Goal: Check status: Check status

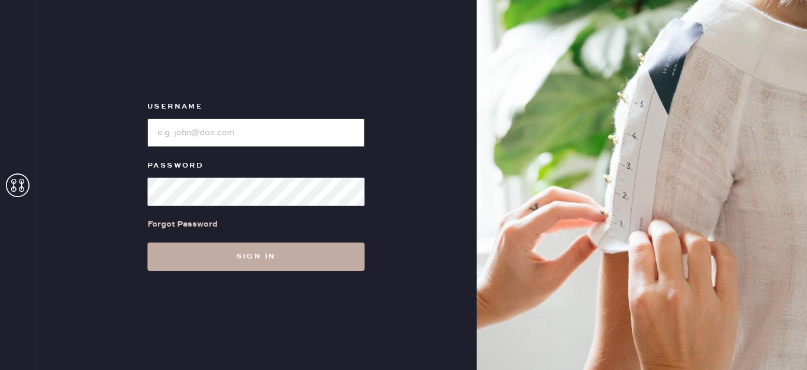
type input "[EMAIL_ADDRESS][DOMAIN_NAME]"
click at [257, 260] on button "Sign in" at bounding box center [256, 257] width 217 height 28
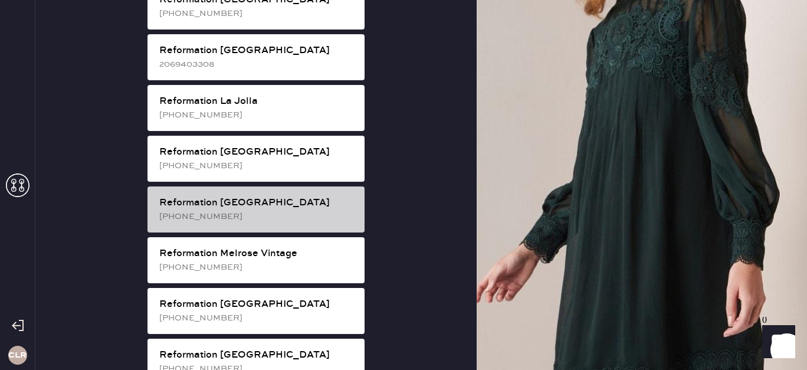
scroll to position [1163, 0]
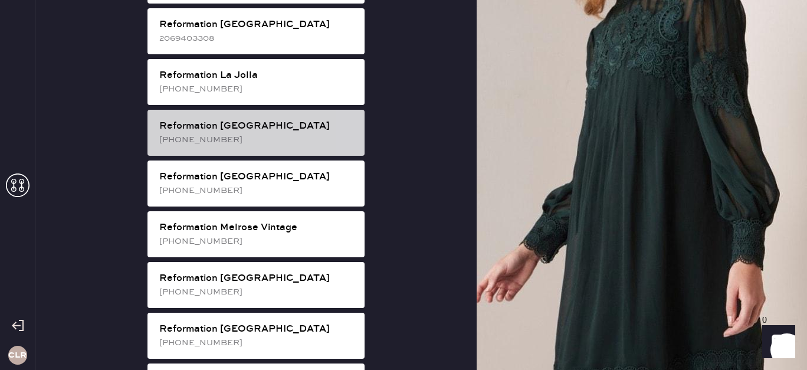
click at [251, 119] on div "Reformation [GEOGRAPHIC_DATA]" at bounding box center [257, 126] width 196 height 14
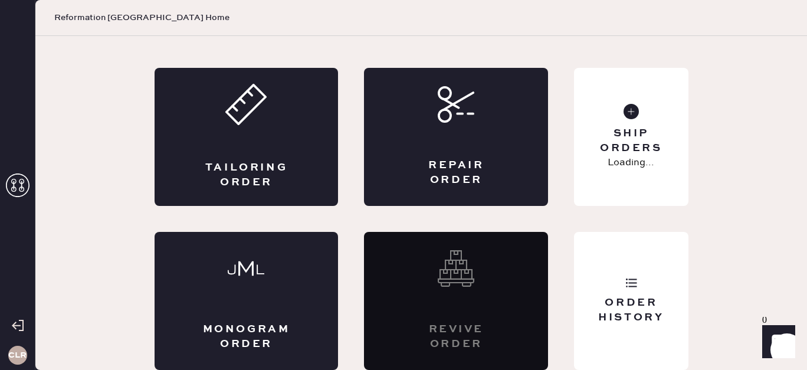
click at [574, 280] on div "Tailoring Order Repair Order Monogram Order Revive order Order History Ship Ord…" at bounding box center [422, 219] width 534 height 302
click at [615, 283] on div "Order History" at bounding box center [631, 301] width 114 height 138
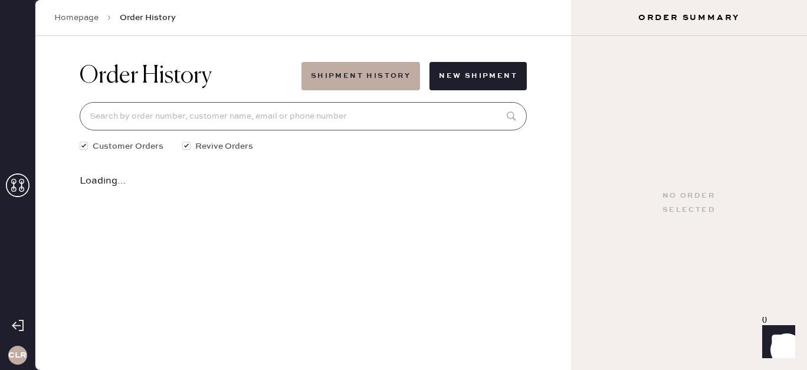
click at [261, 125] on input at bounding box center [303, 116] width 447 height 28
paste input "[EMAIL_ADDRESS][DOMAIN_NAME]"
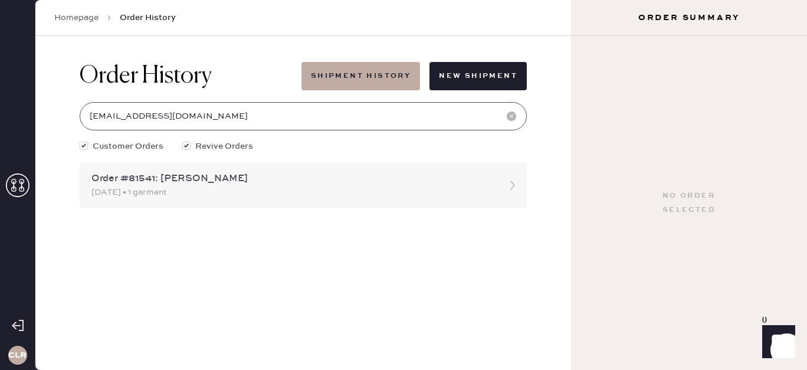
type input "[EMAIL_ADDRESS][DOMAIN_NAME]"
click at [249, 184] on div "Order #81541: [PERSON_NAME]" at bounding box center [292, 179] width 403 height 14
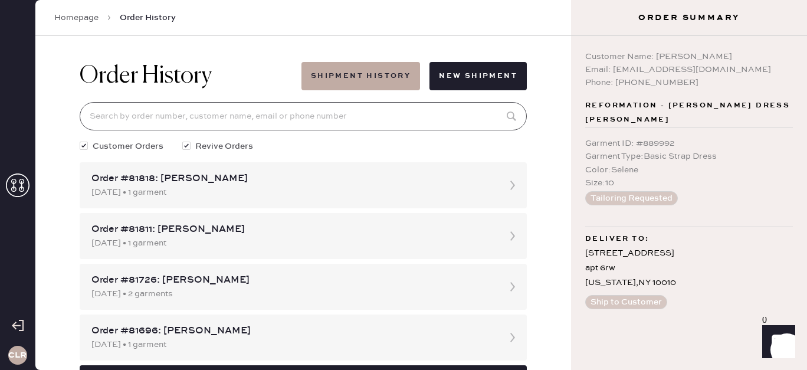
click at [465, 119] on input at bounding box center [303, 116] width 447 height 28
paste input "[EMAIL_ADDRESS][DOMAIN_NAME]"
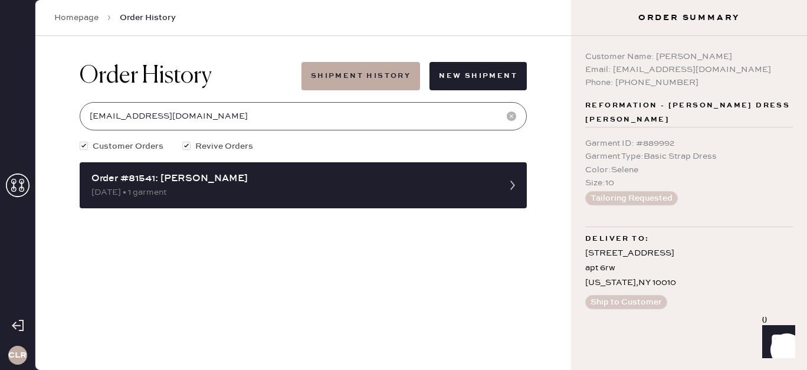
type input "[EMAIL_ADDRESS][DOMAIN_NAME]"
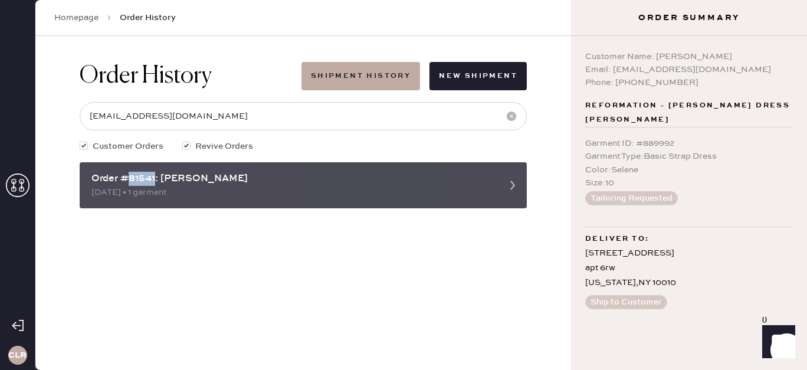
copy div "81541"
drag, startPoint x: 155, startPoint y: 180, endPoint x: 127, endPoint y: 185, distance: 28.8
click at [127, 179] on div "Order #81541: [PERSON_NAME]" at bounding box center [292, 179] width 403 height 14
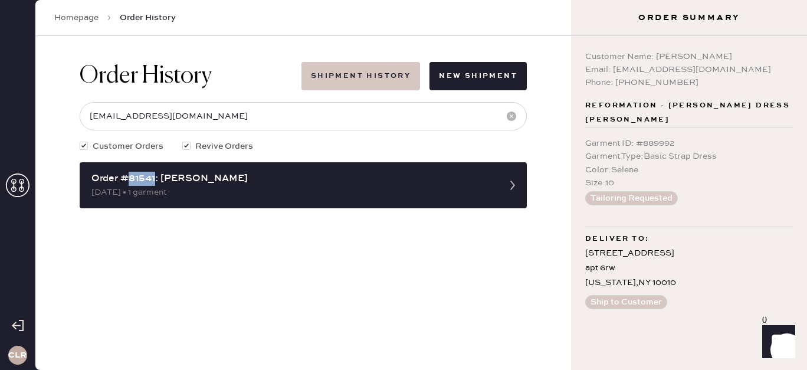
click at [319, 83] on button "Shipment History" at bounding box center [361, 76] width 119 height 28
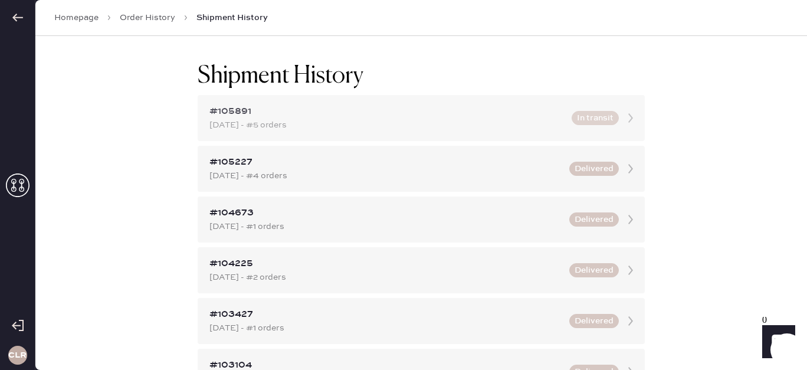
click at [342, 119] on div "[DATE] - #5 orders" at bounding box center [387, 125] width 355 height 13
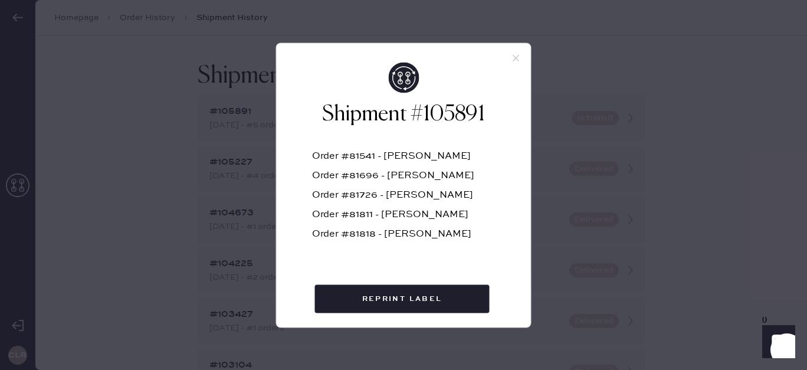
click at [505, 61] on div at bounding box center [404, 52] width 254 height 19
click at [512, 60] on icon at bounding box center [516, 58] width 11 height 11
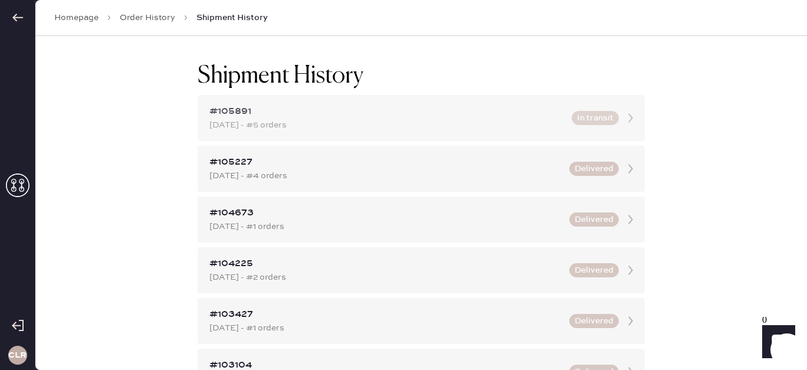
click at [508, 125] on div "[DATE] - #5 orders" at bounding box center [387, 125] width 355 height 13
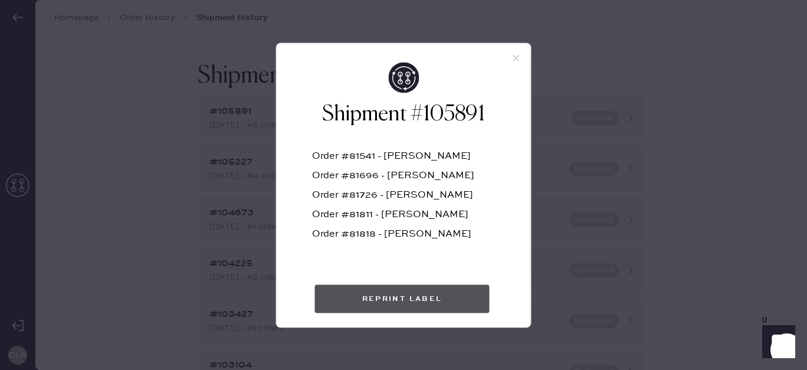
click at [442, 294] on button "Reprint Label" at bounding box center [402, 298] width 175 height 28
